Goal: Task Accomplishment & Management: Manage account settings

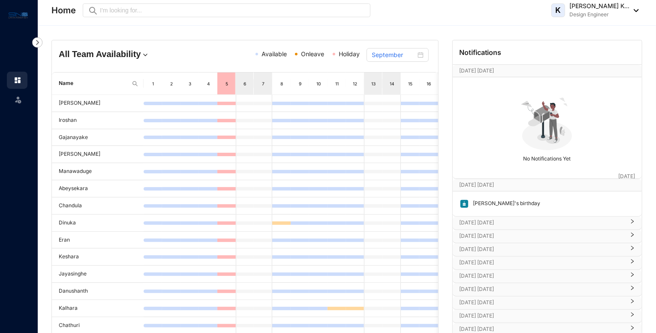
click at [493, 204] on p "[PERSON_NAME]'s birthday" at bounding box center [505, 203] width 72 height 9
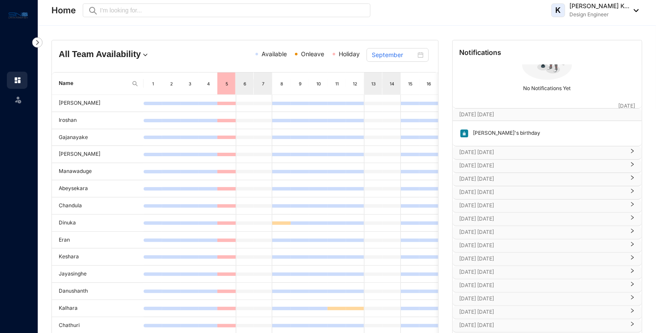
scroll to position [129, 0]
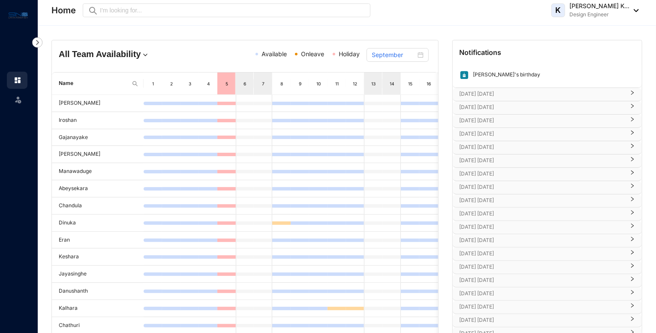
click at [492, 93] on p "[DATE] [DATE]" at bounding box center [542, 94] width 165 height 9
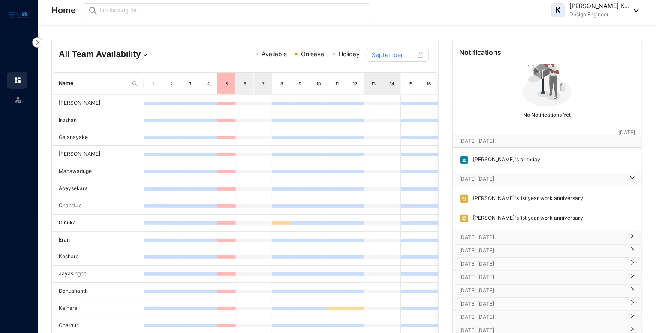
scroll to position [43, 0]
click at [501, 235] on p "[DATE] [DATE]" at bounding box center [542, 238] width 165 height 9
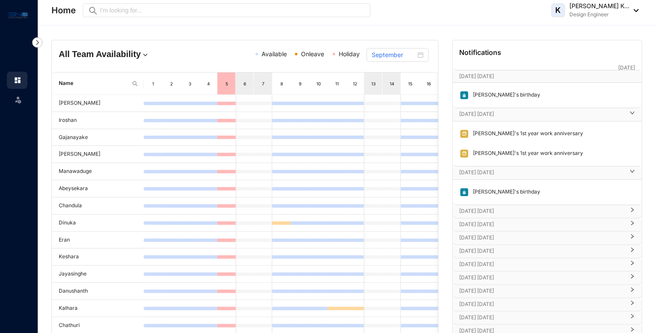
scroll to position [129, 0]
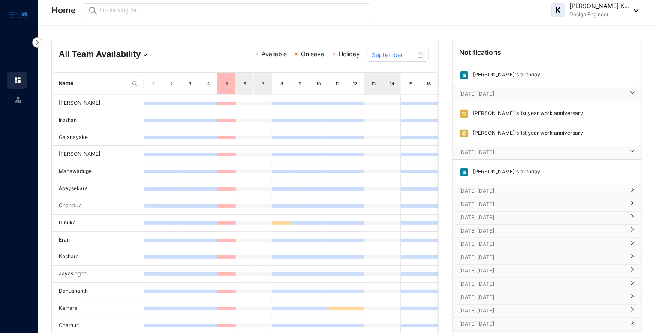
click at [480, 190] on p "[DATE] [DATE]" at bounding box center [542, 191] width 165 height 9
click at [480, 227] on p "[DATE] [DATE]" at bounding box center [542, 229] width 165 height 9
click at [484, 269] on p "[DATE] [DATE]" at bounding box center [542, 268] width 165 height 9
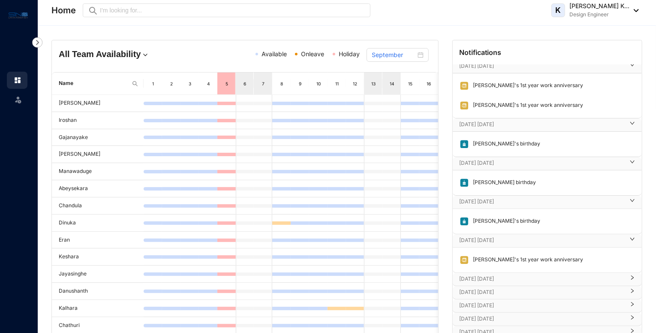
scroll to position [172, 0]
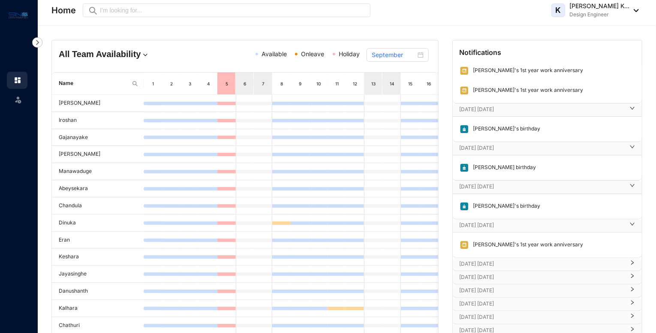
click at [484, 259] on p "[DATE] [DATE]" at bounding box center [542, 263] width 165 height 9
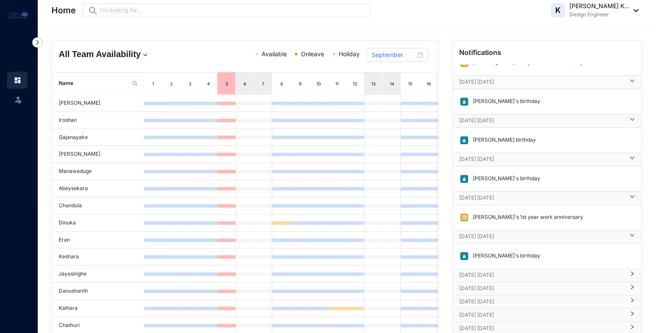
scroll to position [214, 0]
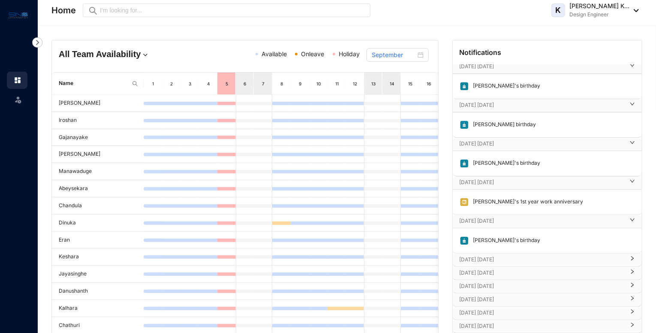
click at [484, 258] on p "[DATE] [DATE]" at bounding box center [542, 259] width 165 height 9
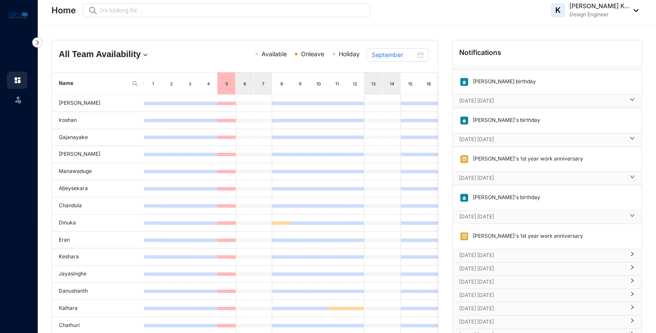
click at [479, 251] on p "[DATE] [DATE]" at bounding box center [542, 255] width 165 height 9
click at [487, 289] on p "[DATE] [DATE]" at bounding box center [542, 293] width 165 height 9
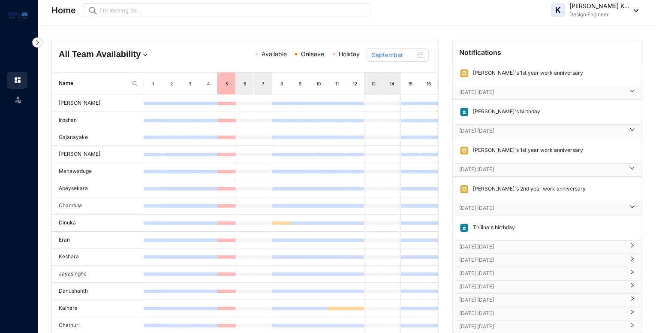
scroll to position [429, 0]
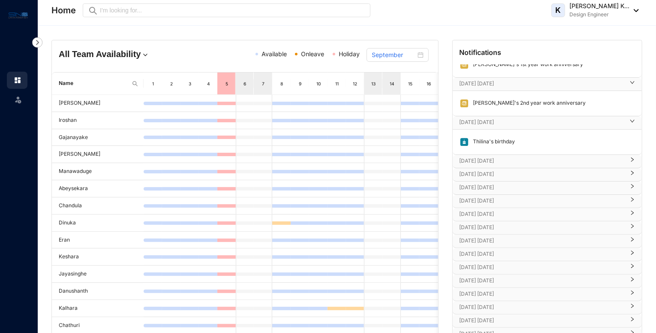
click at [492, 156] on p "[DATE] [DATE]" at bounding box center [542, 160] width 165 height 9
click at [492, 199] on p "[DATE] [DATE]" at bounding box center [542, 199] width 165 height 9
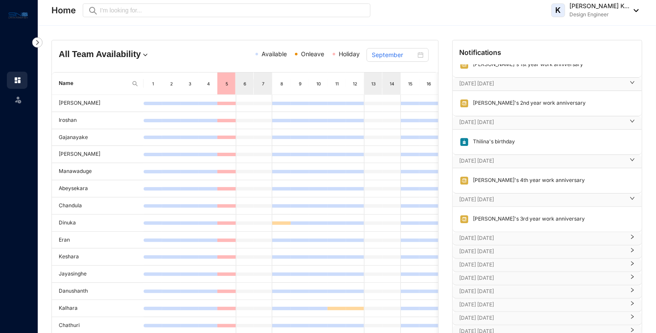
click at [485, 236] on p "[DATE] [DATE]" at bounding box center [542, 238] width 165 height 9
click at [480, 277] on p "[DATE] [DATE]" at bounding box center [542, 276] width 165 height 9
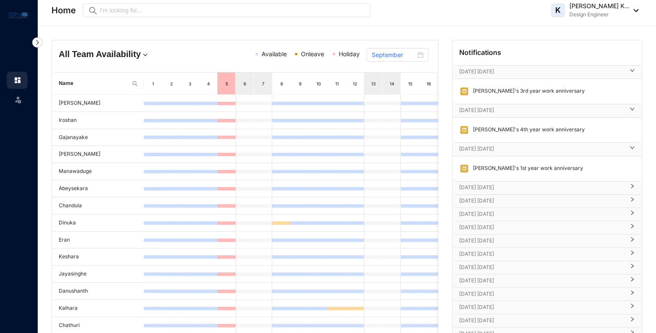
scroll to position [557, 0]
click at [478, 182] on p "[DATE] [DATE]" at bounding box center [542, 186] width 165 height 9
click at [475, 241] on p "[DATE] [DATE]" at bounding box center [542, 245] width 165 height 9
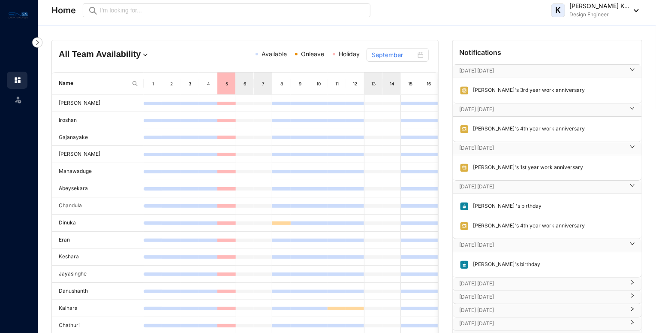
scroll to position [643, 0]
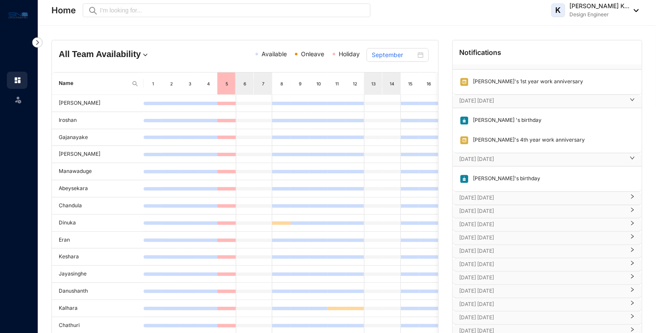
click at [475, 193] on p "[DATE] [DATE]" at bounding box center [542, 197] width 165 height 9
click at [473, 235] on p "[DATE] [DATE]" at bounding box center [542, 236] width 165 height 9
click at [473, 273] on p "[DATE] [DATE]" at bounding box center [542, 275] width 165 height 9
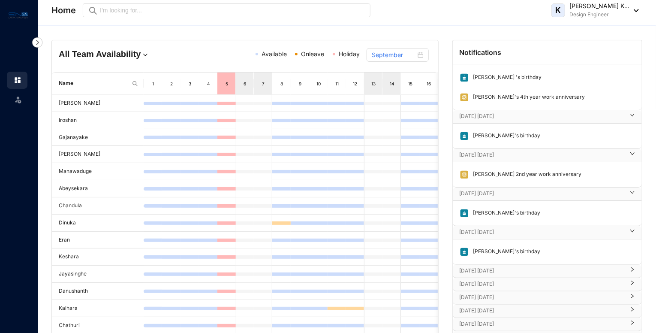
scroll to position [729, 0]
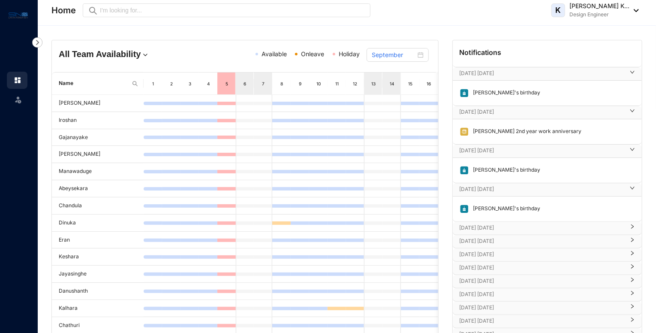
click at [475, 223] on p "[DATE] [DATE]" at bounding box center [542, 227] width 165 height 9
click at [477, 260] on div "[DATE] [DATE]" at bounding box center [547, 266] width 189 height 13
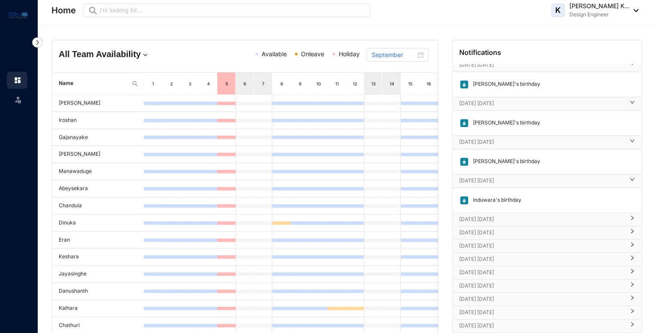
click at [473, 215] on p "[DATE] [DATE]" at bounding box center [542, 219] width 165 height 9
click at [477, 273] on p "[DATE] [DATE]" at bounding box center [542, 277] width 165 height 9
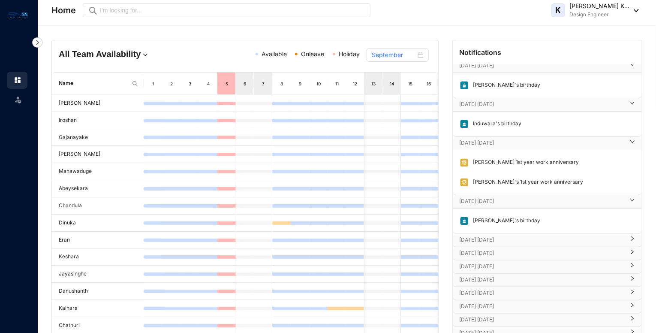
scroll to position [900, 0]
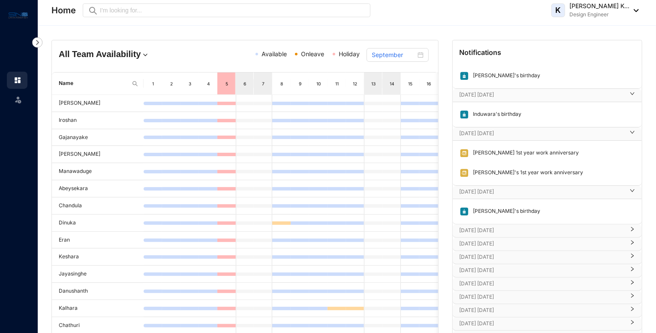
click at [472, 226] on p "[DATE] [DATE]" at bounding box center [542, 230] width 165 height 9
click at [469, 265] on p "[DATE] [DATE]" at bounding box center [542, 269] width 165 height 9
click at [474, 303] on p "[DATE] [DATE]" at bounding box center [542, 307] width 165 height 9
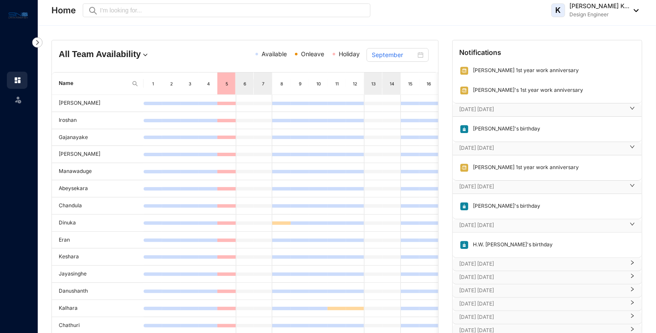
scroll to position [984, 0]
click at [473, 258] on p "[DATE] [DATE]" at bounding box center [542, 262] width 165 height 9
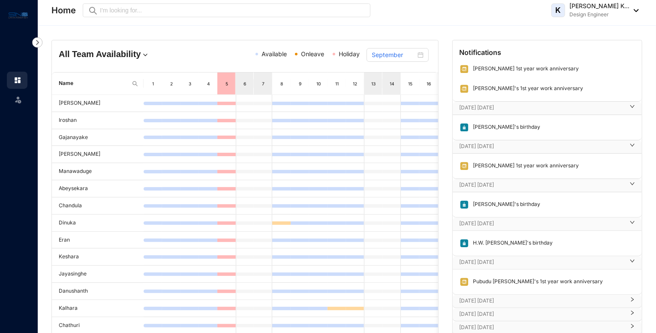
click at [470, 299] on p "[DATE] [DATE]" at bounding box center [542, 300] width 165 height 9
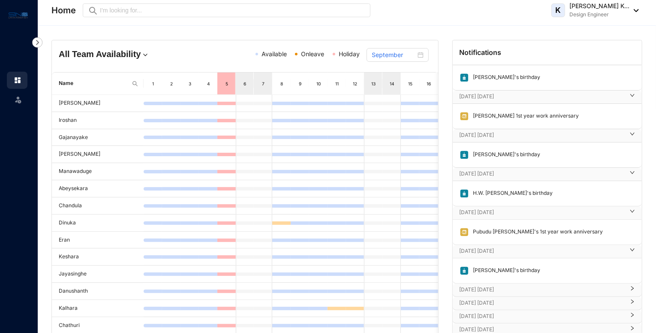
scroll to position [1035, 0]
click at [470, 283] on div "[DATE] [DATE]" at bounding box center [547, 289] width 189 height 13
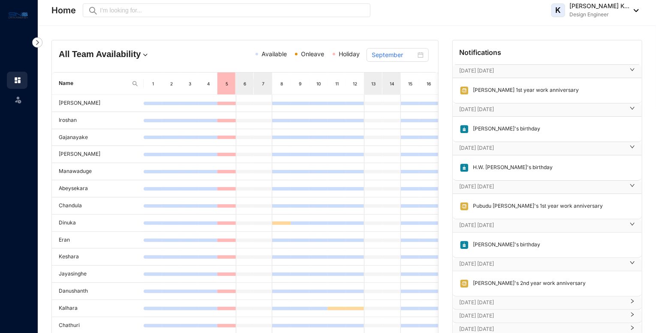
click at [475, 298] on p "[DATE] [DATE]" at bounding box center [542, 302] width 165 height 9
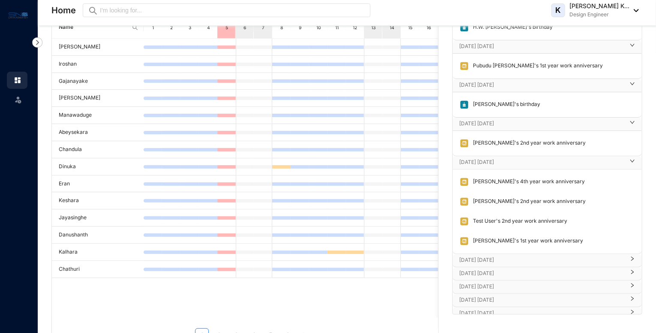
scroll to position [86, 0]
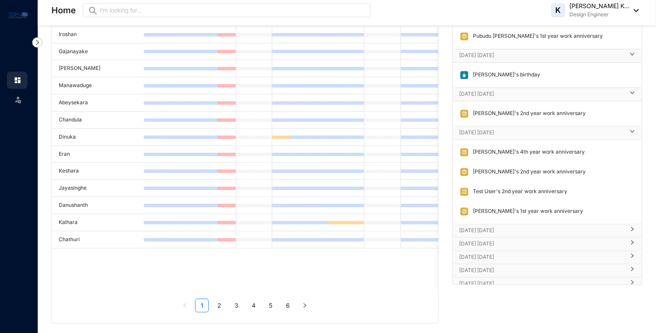
click at [470, 227] on p "[DATE] [DATE]" at bounding box center [542, 230] width 165 height 9
click at [468, 265] on p "[DATE] [DATE]" at bounding box center [542, 269] width 165 height 9
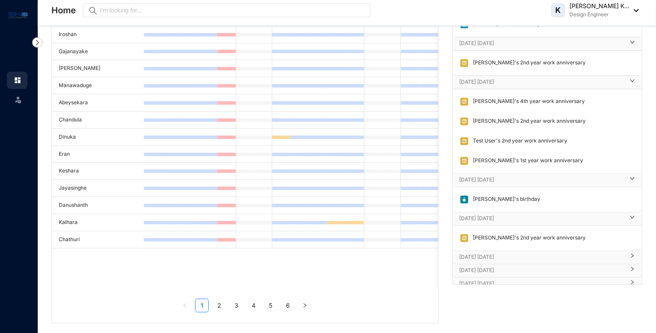
click at [468, 253] on p "[DATE] [DATE]" at bounding box center [542, 257] width 165 height 9
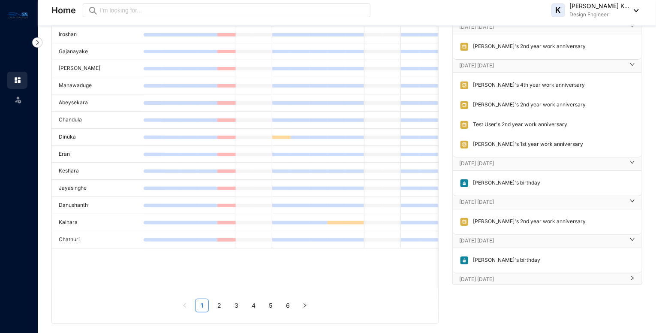
scroll to position [1220, 0]
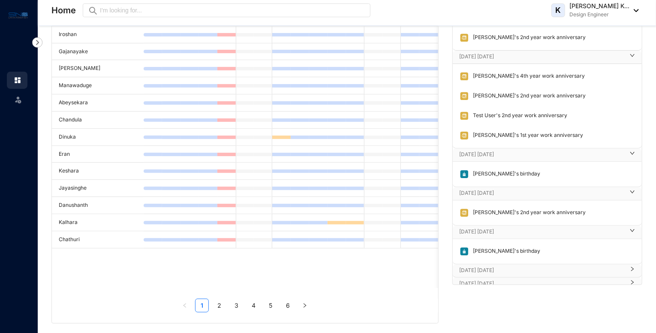
click at [469, 266] on p "[DATE] [DATE]" at bounding box center [542, 270] width 165 height 9
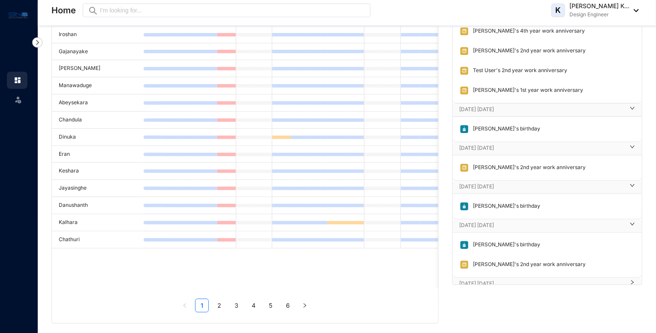
click at [469, 279] on p "[DATE] [DATE]" at bounding box center [542, 283] width 165 height 9
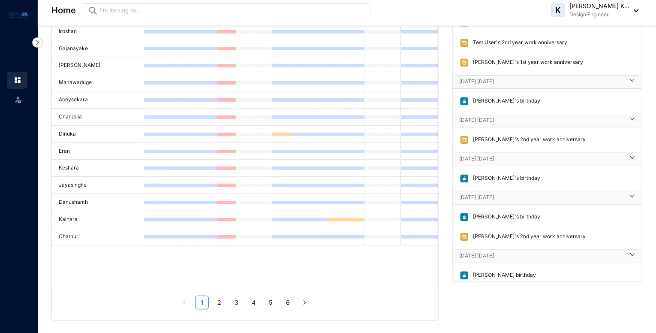
scroll to position [89, 0]
click at [223, 301] on link "2" at bounding box center [219, 301] width 13 height 13
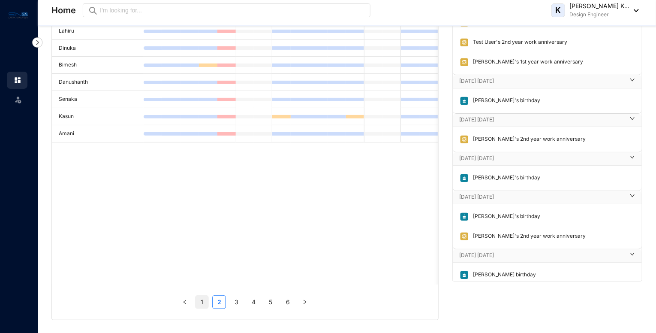
click at [201, 300] on link "1" at bounding box center [202, 301] width 13 height 13
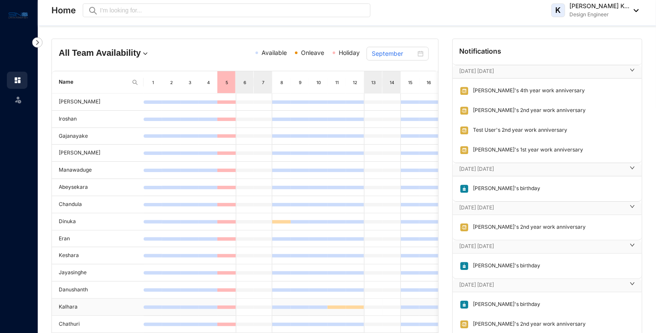
scroll to position [0, 0]
